Goal: Task Accomplishment & Management: Manage account settings

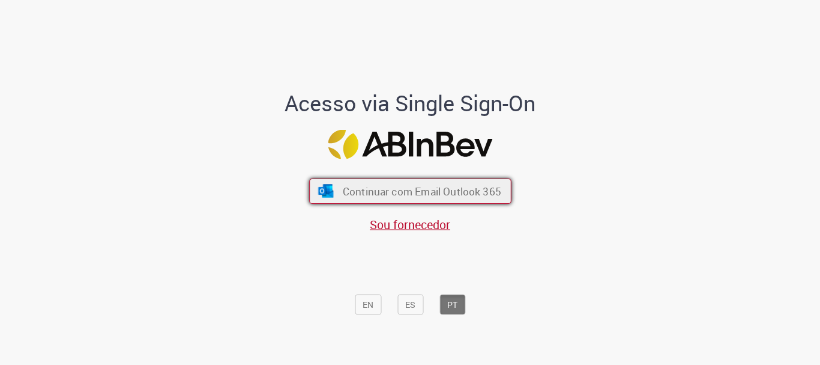
click at [359, 190] on span "Continuar com Email Outlook 365" at bounding box center [421, 191] width 159 height 14
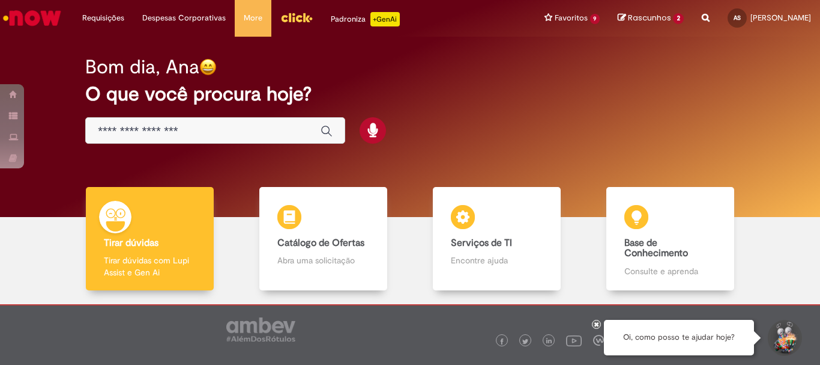
click at [39, 17] on img "Ir para a Homepage" at bounding box center [32, 18] width 62 height 24
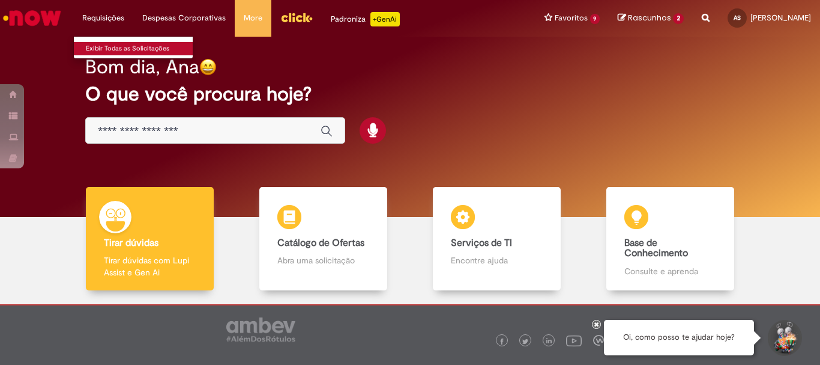
click at [109, 48] on link "Exibir Todas as Solicitações" at bounding box center [140, 48] width 132 height 13
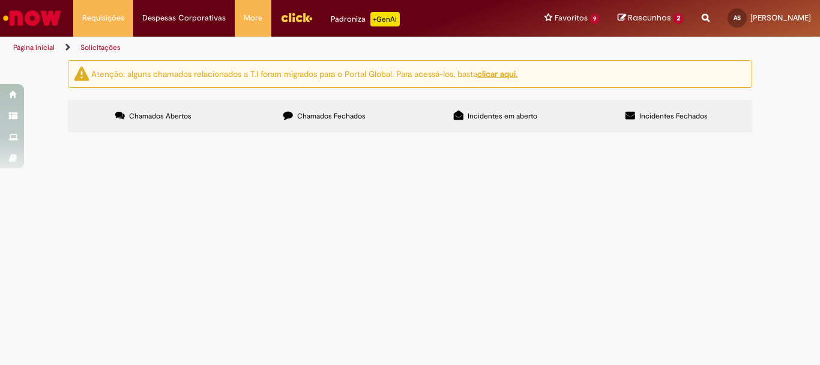
click at [503, 79] on u "clicar aqui." at bounding box center [497, 73] width 40 height 11
